Goal: Task Accomplishment & Management: Manage account settings

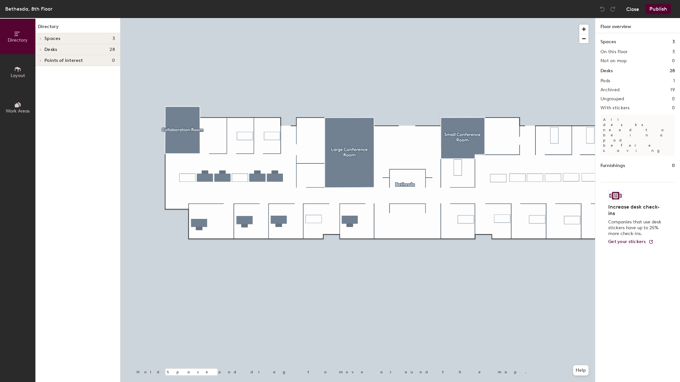
click at [638, 11] on div "Close Publish" at bounding box center [637, 9] width 78 height 10
click at [638, 11] on button "Close" at bounding box center [633, 9] width 13 height 10
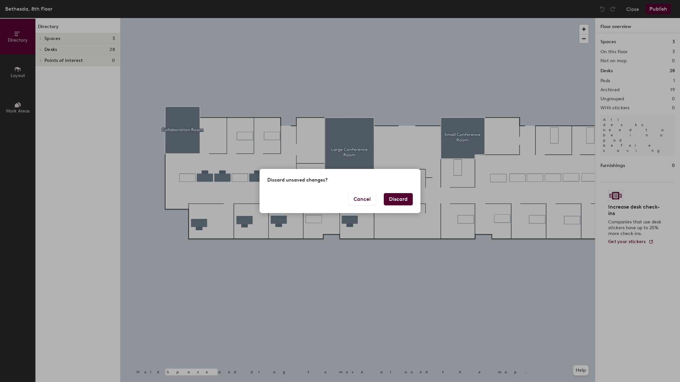
click at [388, 199] on button "Discard" at bounding box center [398, 199] width 29 height 12
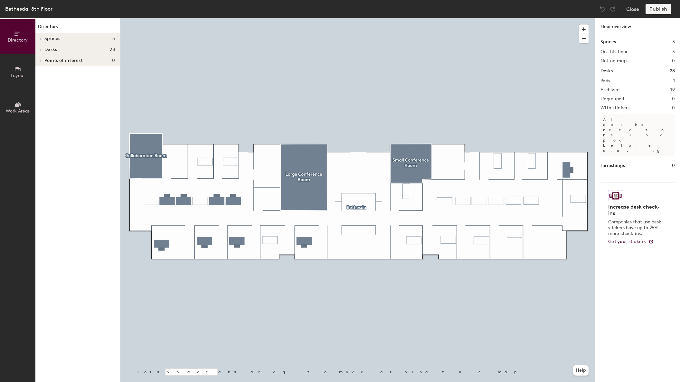
click at [25, 71] on button "Layout" at bounding box center [17, 71] width 35 height 35
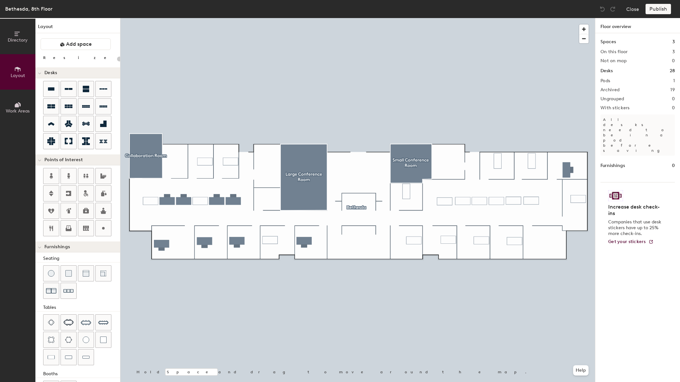
click at [13, 104] on button "Work Areas" at bounding box center [17, 107] width 35 height 35
